Goal: Task Accomplishment & Management: Manage account settings

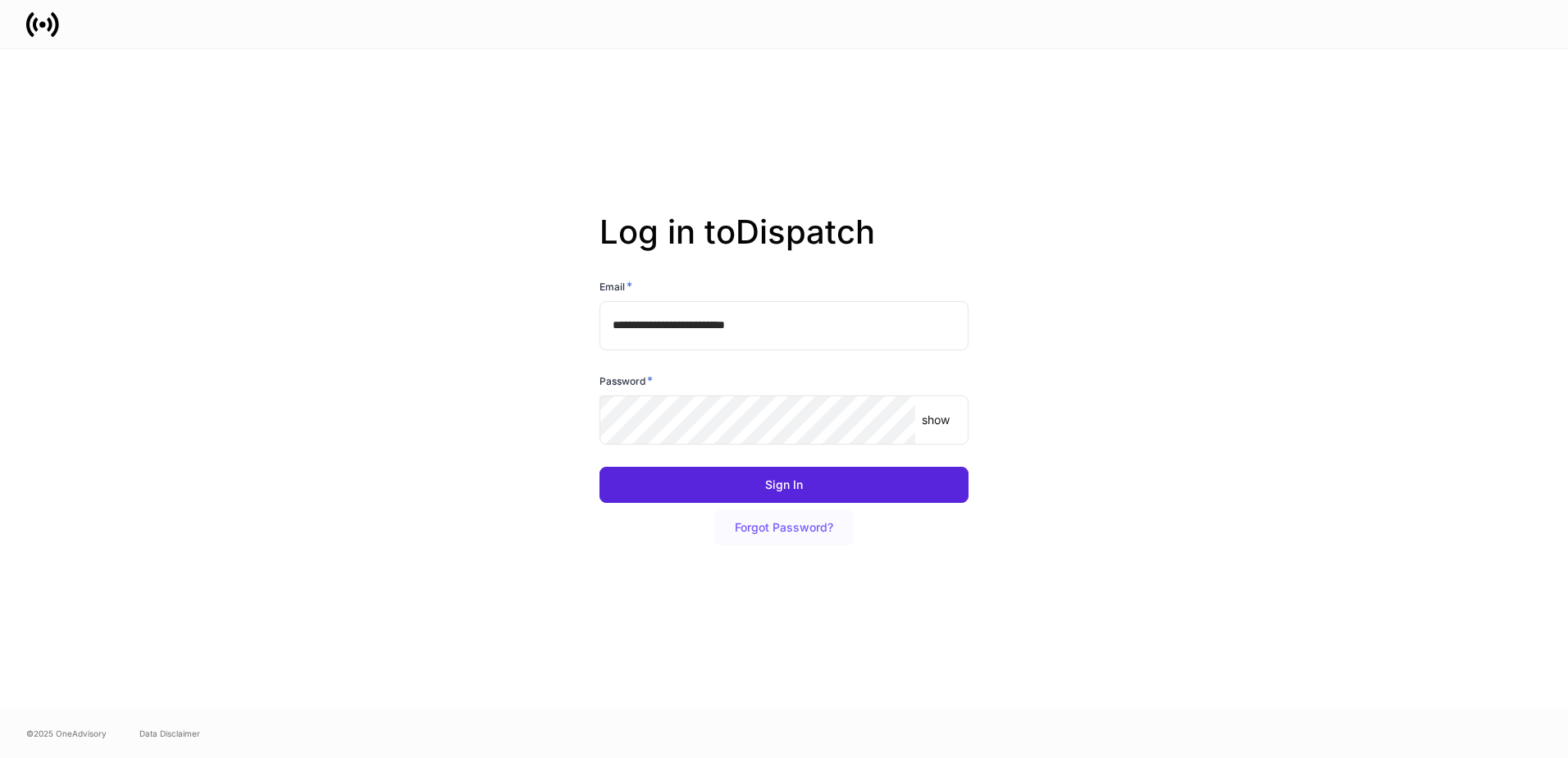
click at [810, 526] on div "Forgot Password?" at bounding box center [784, 527] width 98 height 12
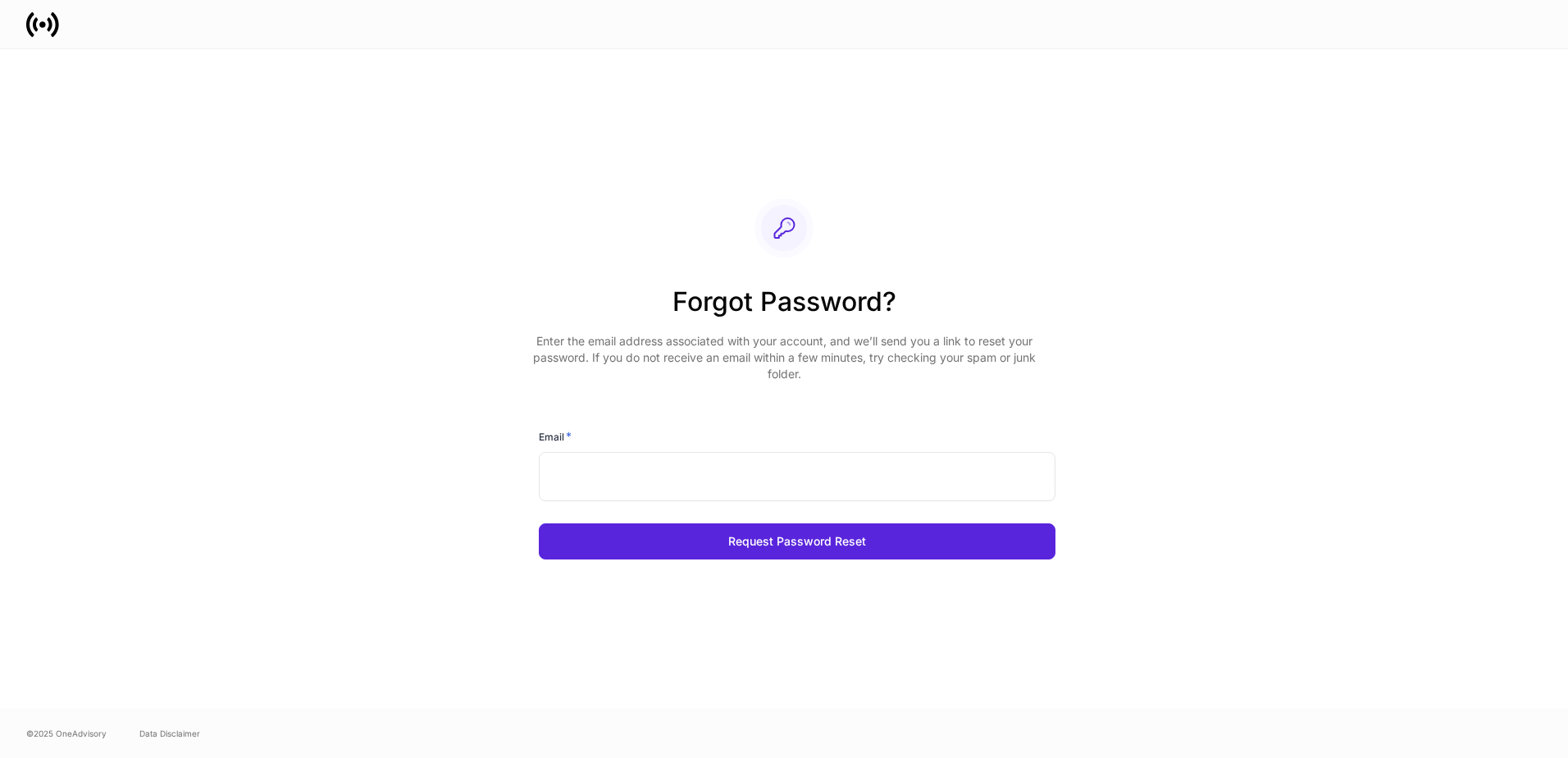
type input "**********"
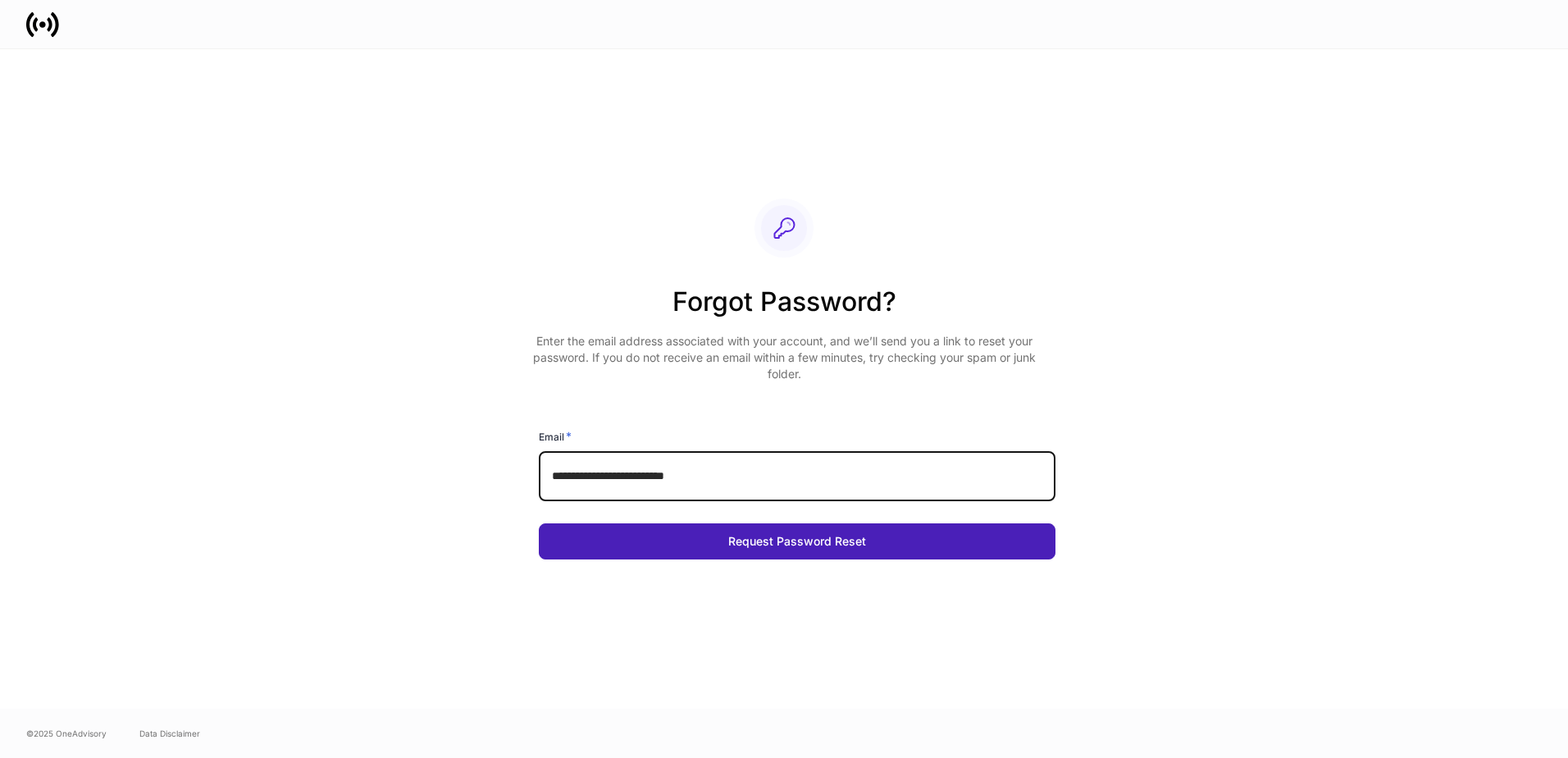
click at [912, 540] on button "Request Password Reset" at bounding box center [797, 541] width 516 height 36
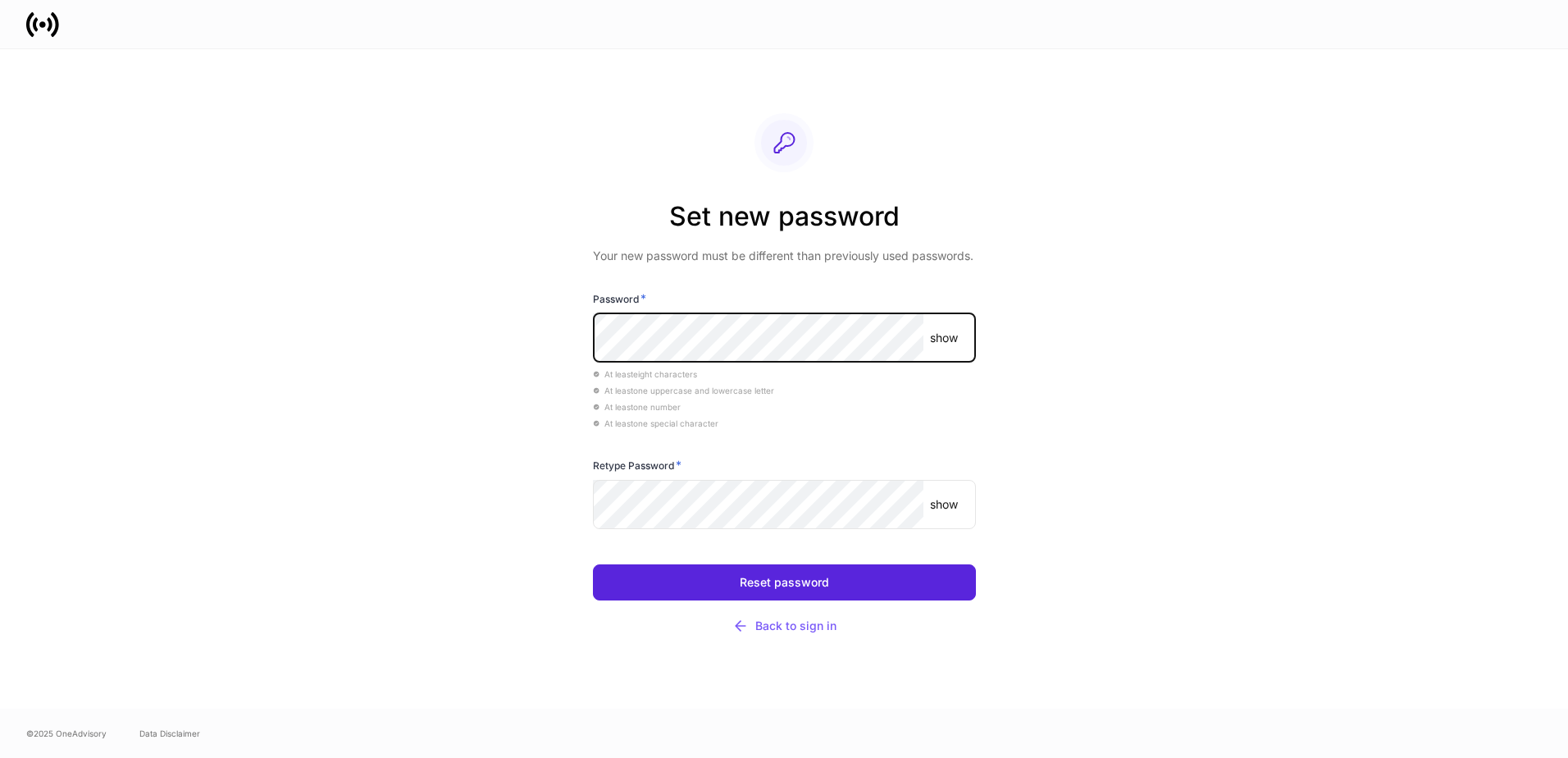
click at [947, 341] on p "show" at bounding box center [944, 338] width 28 height 16
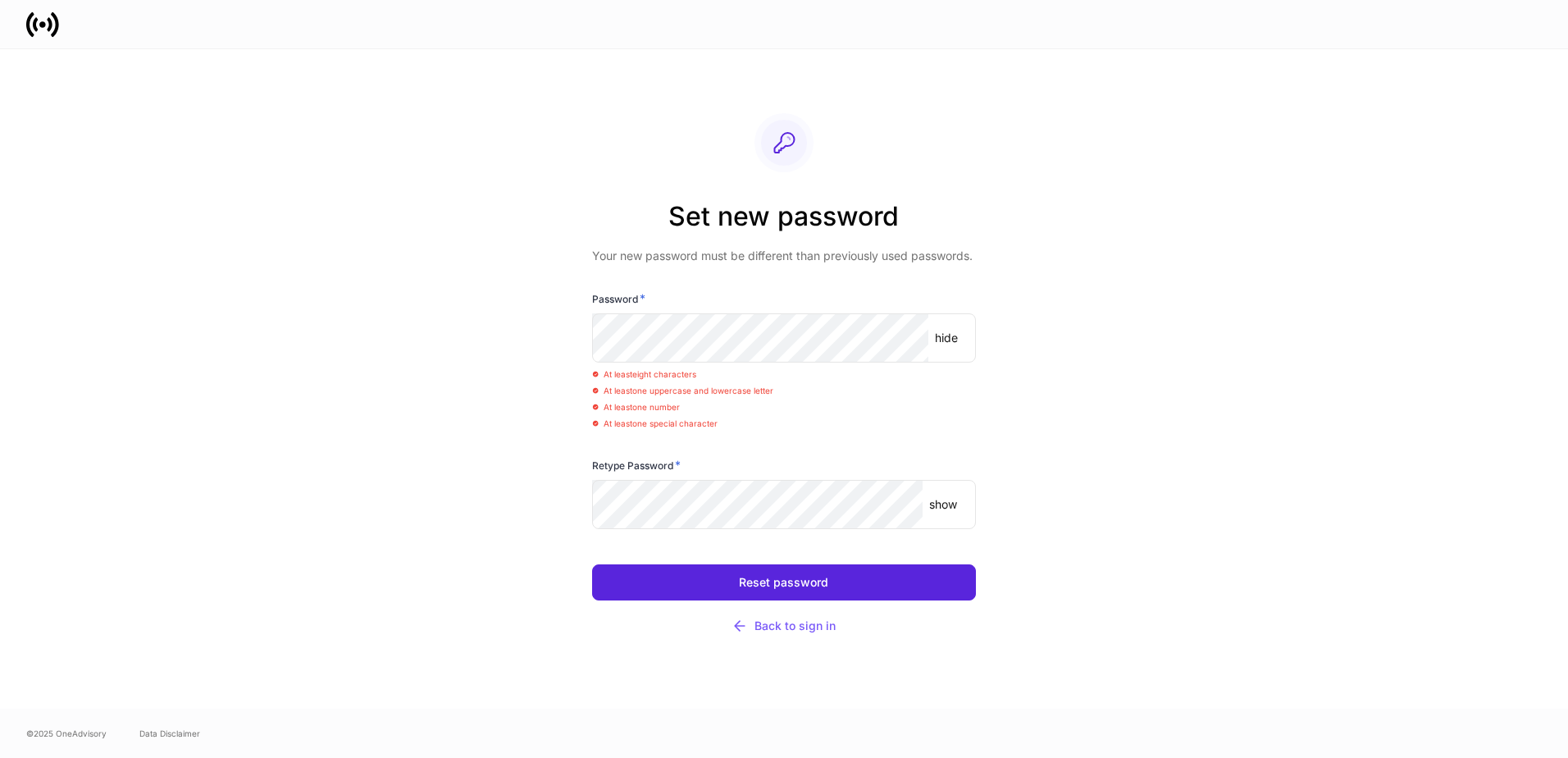
click at [939, 506] on p "show" at bounding box center [943, 505] width 28 height 16
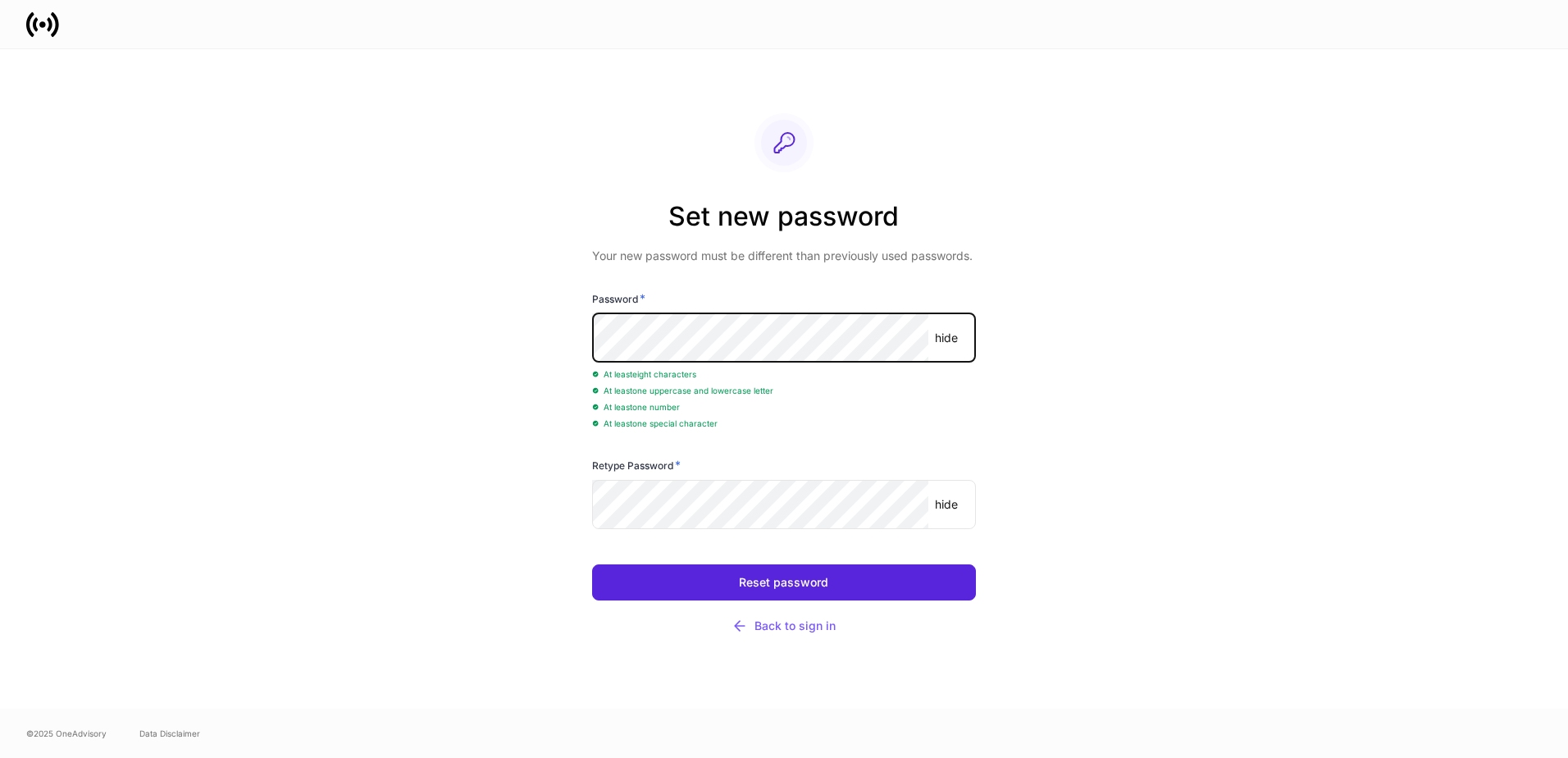
click at [555, 328] on div "Set new password Your new password must be different than previously used passw…" at bounding box center [783, 379] width 879 height 659
click at [1216, 497] on div "Set new password Your new password must be different than previously used passw…" at bounding box center [783, 379] width 879 height 659
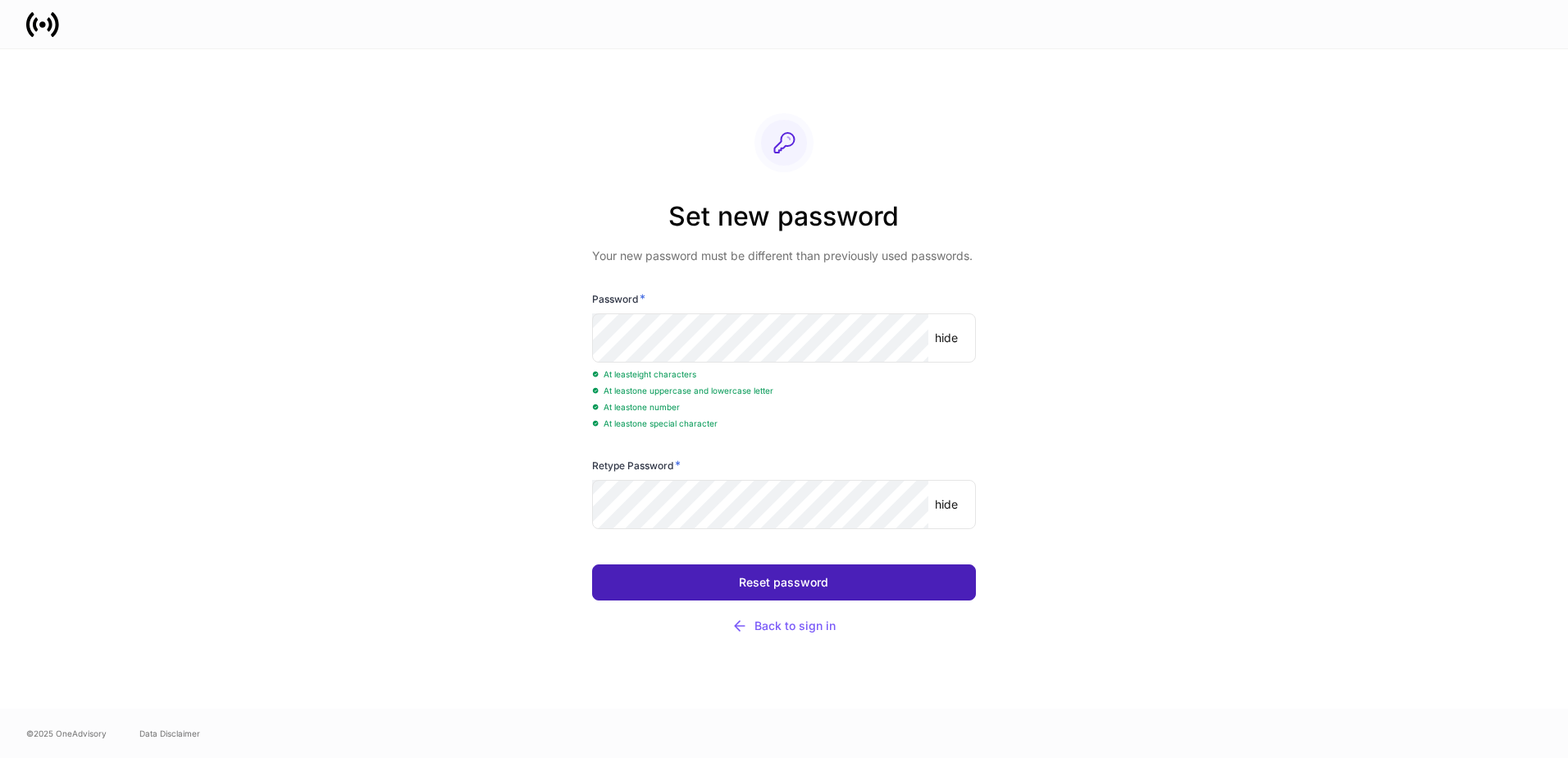
click at [906, 585] on button "Reset password" at bounding box center [783, 583] width 384 height 36
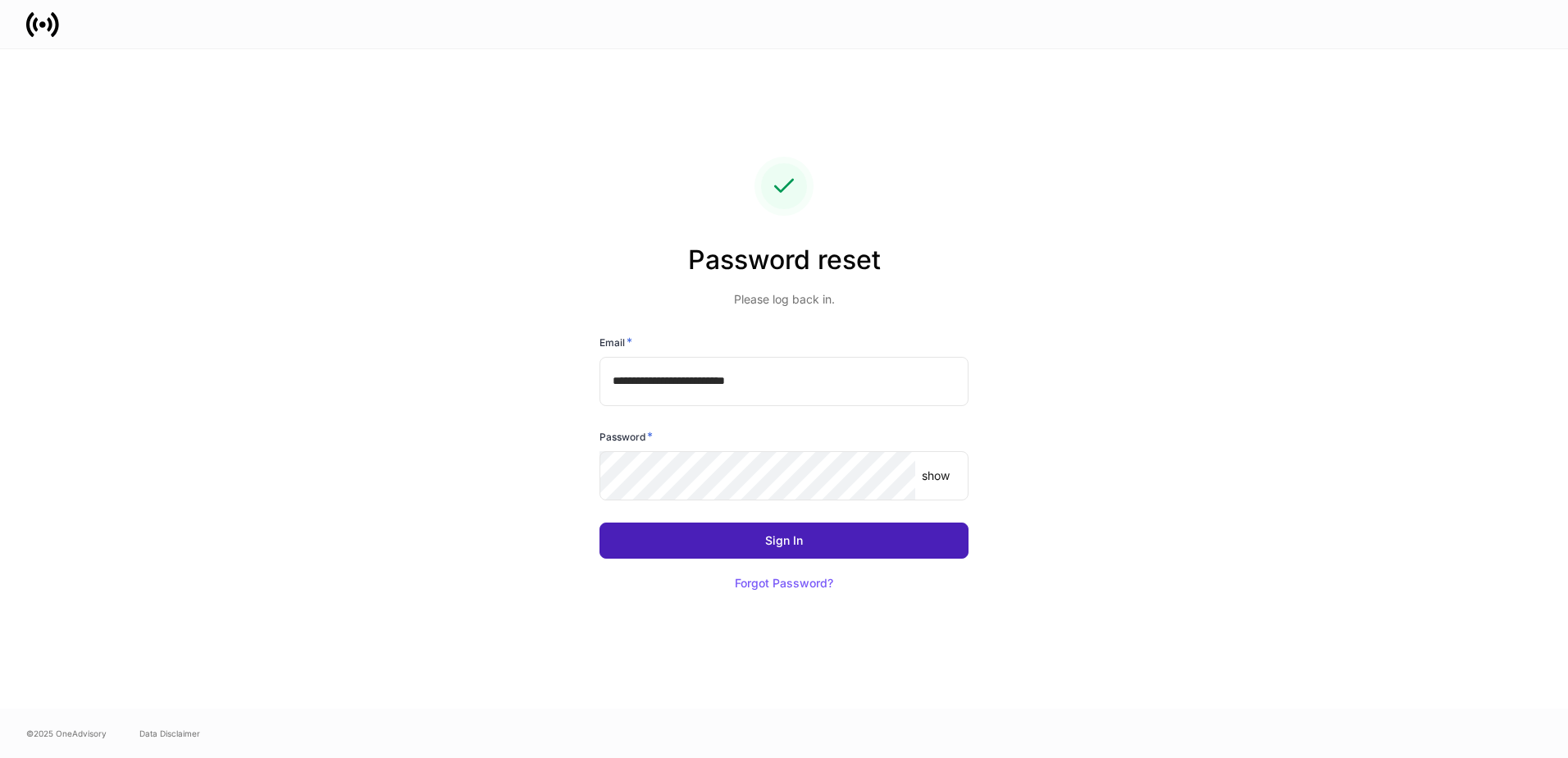
click at [844, 543] on button "Sign In" at bounding box center [783, 541] width 369 height 36
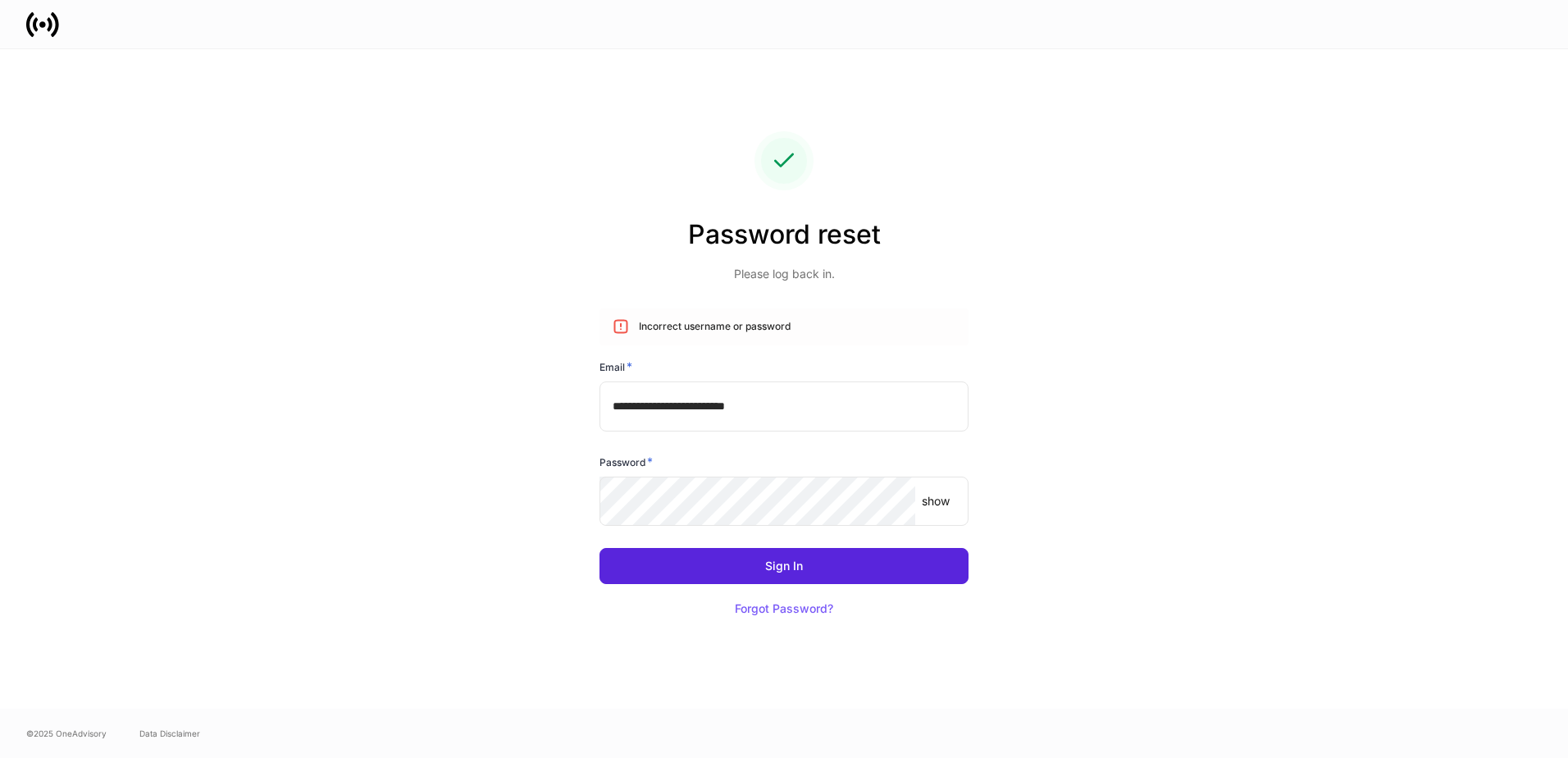
click at [935, 505] on p "show" at bounding box center [936, 501] width 28 height 16
click at [509, 497] on div "**********" at bounding box center [783, 379] width 879 height 659
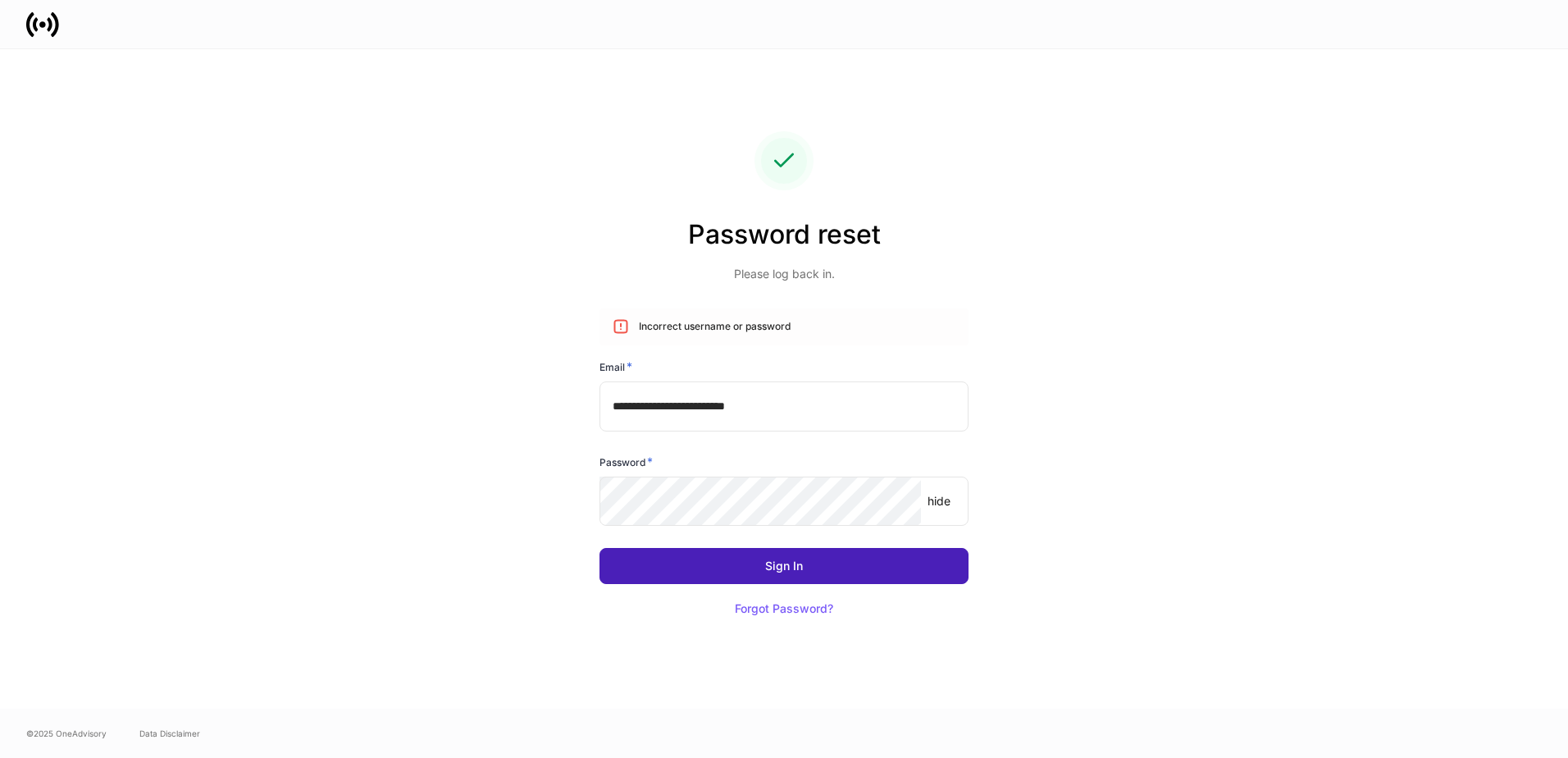
click at [888, 570] on button "Sign In" at bounding box center [783, 566] width 369 height 36
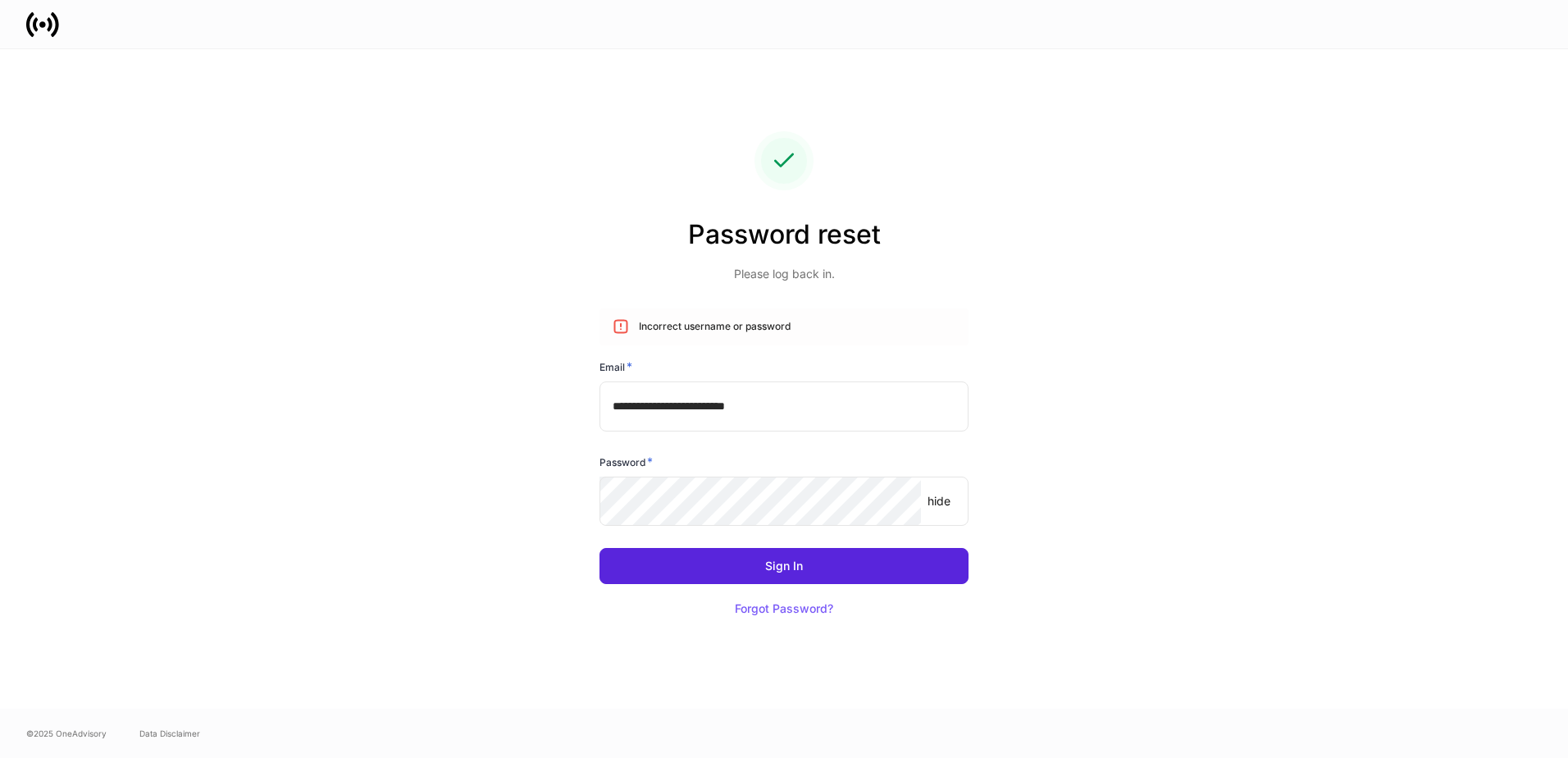
click at [827, 397] on input "**********" at bounding box center [783, 406] width 369 height 49
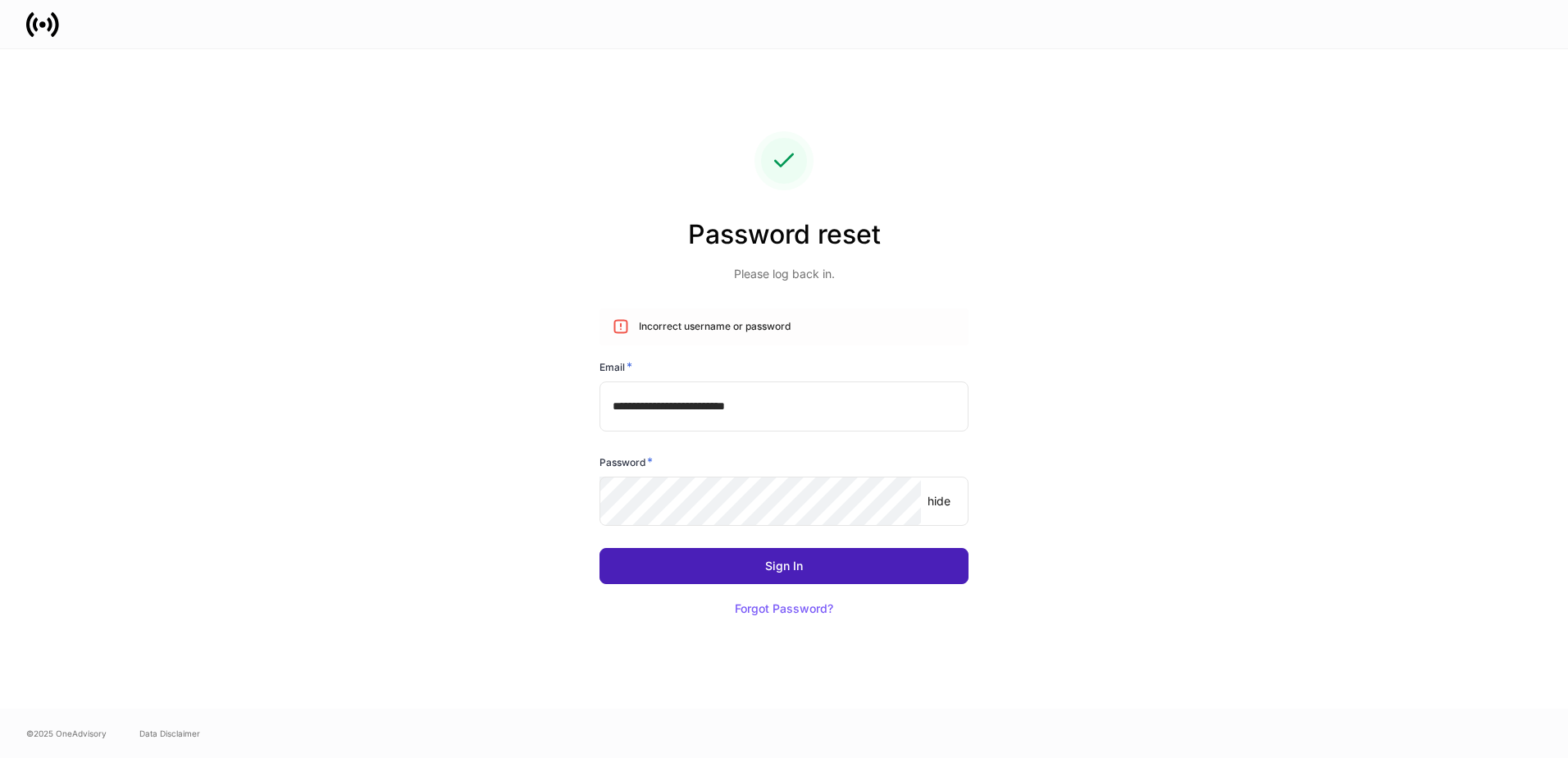
click at [855, 561] on button "Sign In" at bounding box center [783, 566] width 369 height 36
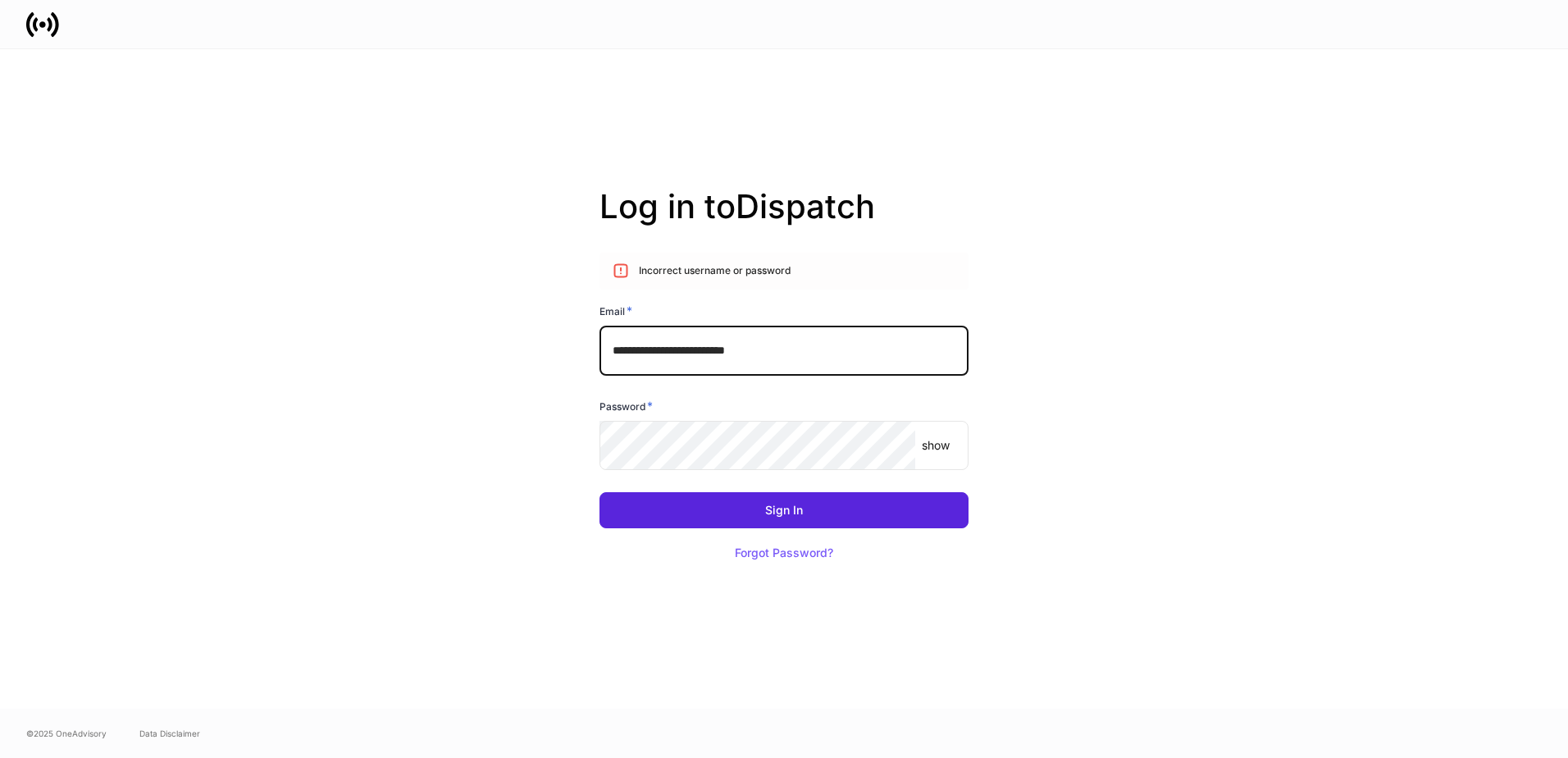
click at [933, 453] on p "show" at bounding box center [936, 446] width 28 height 16
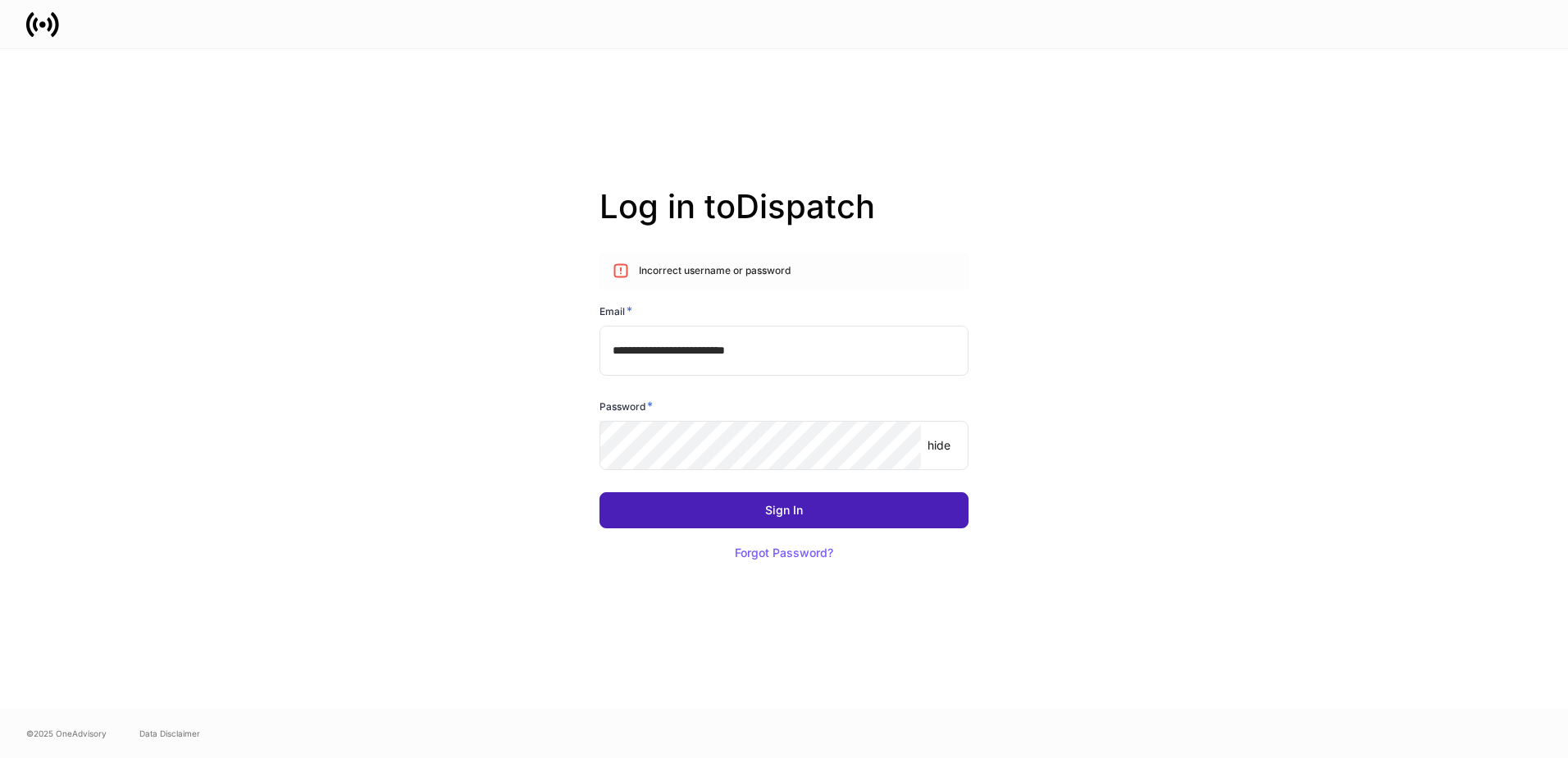
drag, startPoint x: 915, startPoint y: 497, endPoint x: 1230, endPoint y: 517, distance: 315.6
click at [917, 497] on button "Sign In" at bounding box center [783, 510] width 369 height 36
